Goal: Check status: Check status

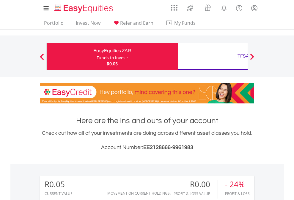
scroll to position [57, 93]
click at [97, 56] on div "Funds to invest:" at bounding box center [113, 58] width 32 height 6
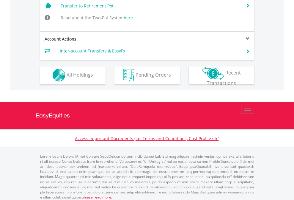
scroll to position [582, 0]
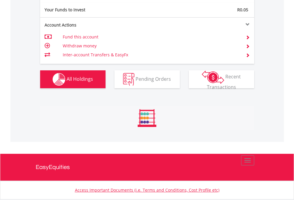
scroll to position [57, 93]
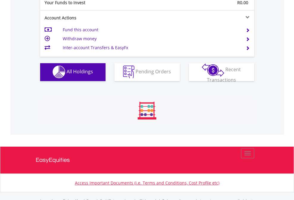
scroll to position [589, 0]
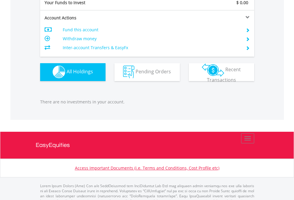
scroll to position [589, 0]
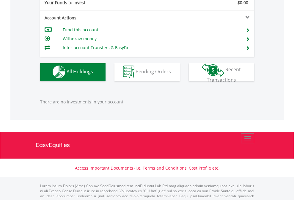
scroll to position [589, 0]
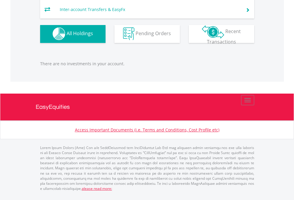
scroll to position [57, 93]
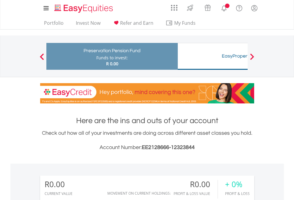
scroll to position [57, 93]
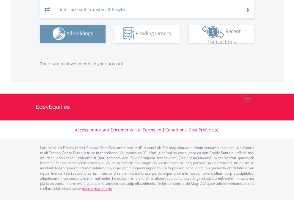
scroll to position [589, 0]
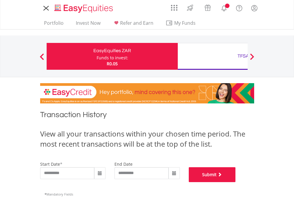
click at [236, 182] on button "Submit" at bounding box center [212, 174] width 47 height 15
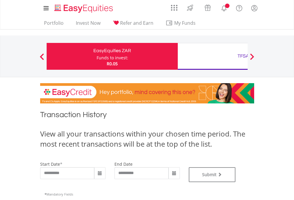
click at [213, 56] on div "TFSA" at bounding box center [243, 56] width 124 height 8
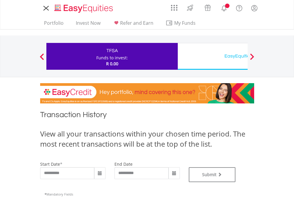
type input "**********"
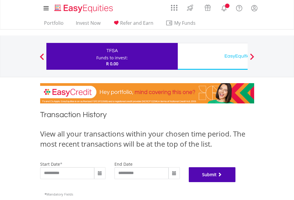
click at [236, 182] on button "Submit" at bounding box center [212, 174] width 47 height 15
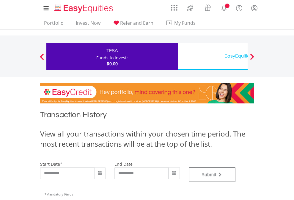
click at [213, 56] on div "EasyEquities USD" at bounding box center [243, 56] width 124 height 8
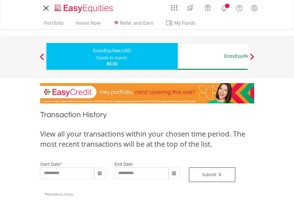
type input "**********"
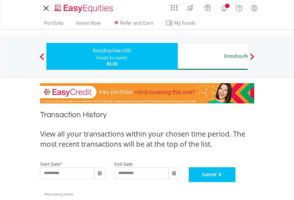
click at [236, 182] on button "Submit" at bounding box center [212, 174] width 47 height 15
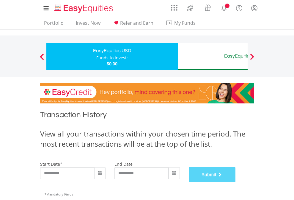
scroll to position [241, 0]
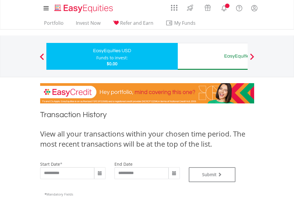
click at [213, 56] on div "EasyEquities AUD" at bounding box center [243, 56] width 124 height 8
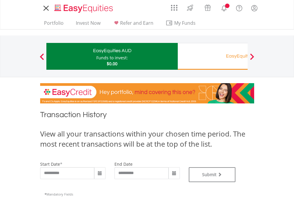
type input "**********"
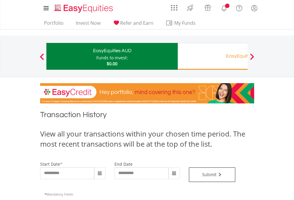
click at [96, 56] on div "Funds to invest:" at bounding box center [112, 58] width 32 height 6
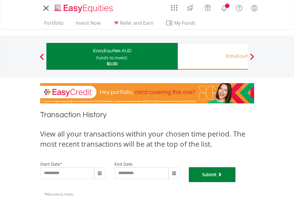
click at [236, 182] on button "Submit" at bounding box center [212, 174] width 47 height 15
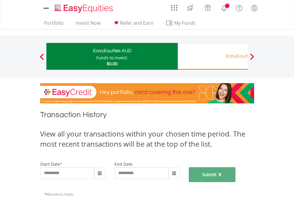
scroll to position [241, 0]
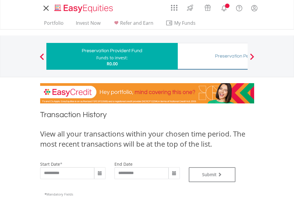
type input "**********"
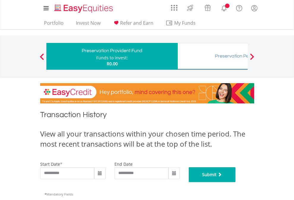
click at [236, 182] on button "Submit" at bounding box center [212, 174] width 47 height 15
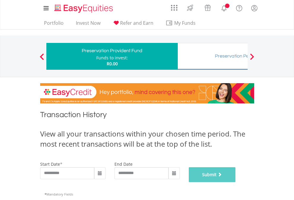
scroll to position [241, 0]
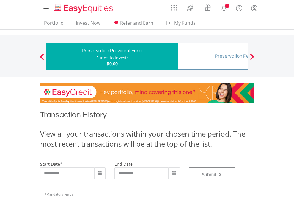
click at [213, 56] on div "Preservation Pension Fund" at bounding box center [243, 56] width 124 height 8
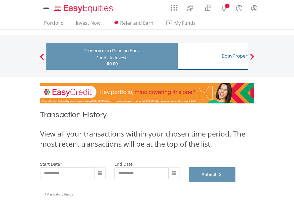
click at [236, 182] on button "Submit" at bounding box center [212, 174] width 47 height 15
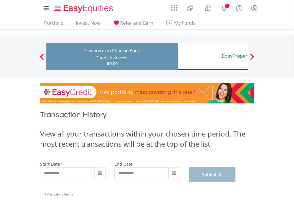
scroll to position [241, 0]
